Goal: Task Accomplishment & Management: Manage account settings

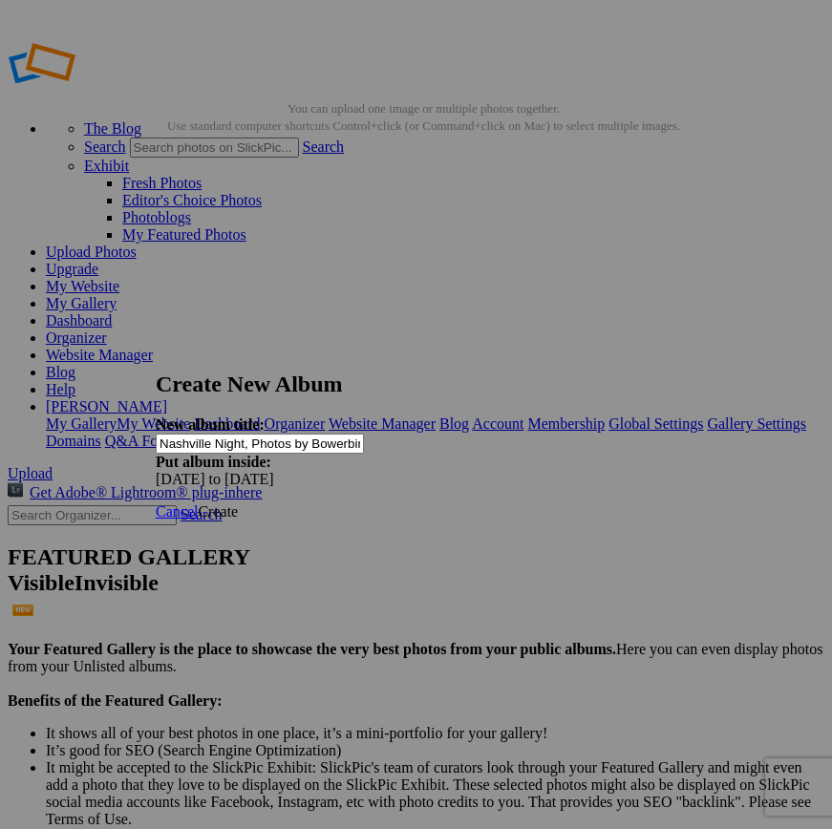
drag, startPoint x: 324, startPoint y: 431, endPoint x: 152, endPoint y: 429, distance: 172.0
click at [285, 434] on input "Nashville Night, Photos by Bowerbird Photography" at bounding box center [260, 444] width 208 height 20
type input "Nashville Night, Photos by Bowerbird Photography"
click at [238, 504] on span "Create" at bounding box center [218, 512] width 40 height 16
